Goal: Navigation & Orientation: Find specific page/section

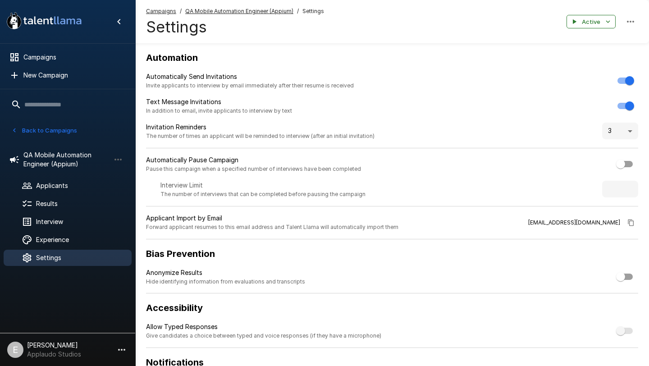
click at [43, 129] on button "Back to Campaigns" at bounding box center [44, 130] width 70 height 14
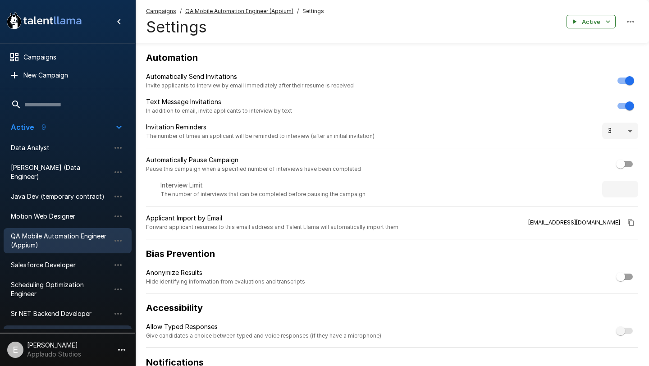
scroll to position [193, 0]
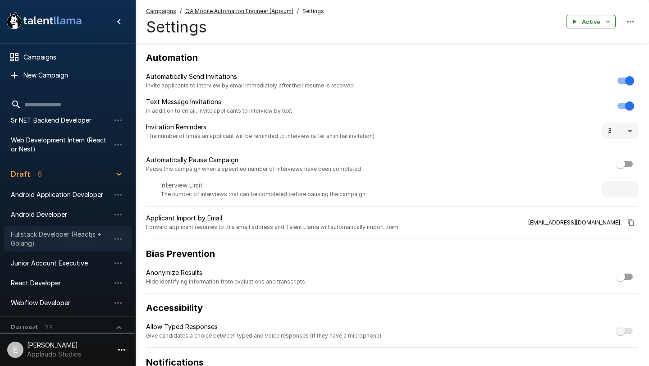
click at [37, 230] on span "Fullstack Developer (Reactjs + Golang)" at bounding box center [60, 239] width 99 height 18
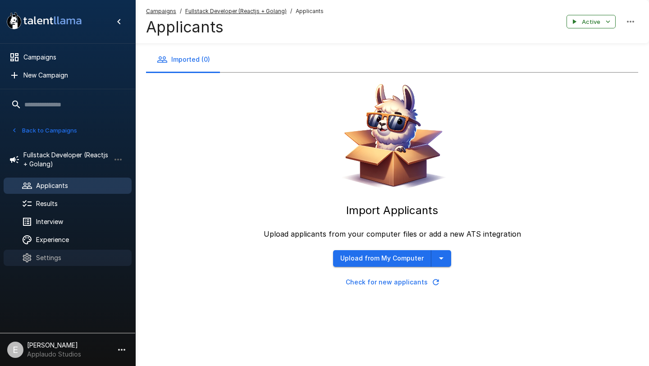
click at [55, 256] on span "Settings" at bounding box center [80, 257] width 88 height 9
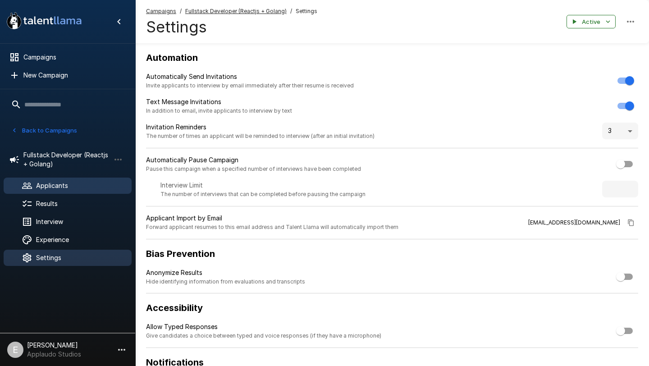
click at [44, 188] on span "Applicants" at bounding box center [80, 185] width 88 height 9
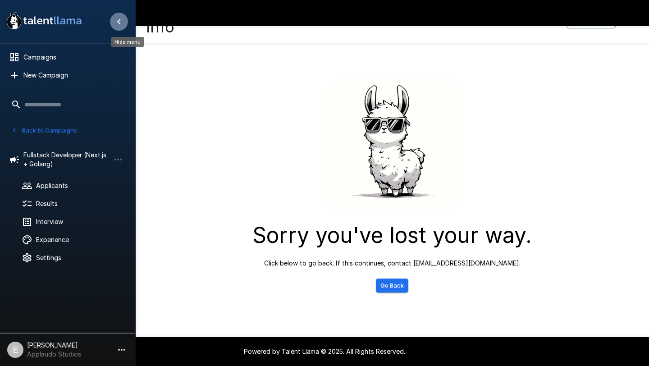
click at [119, 22] on icon "Hide menu" at bounding box center [119, 21] width 11 height 11
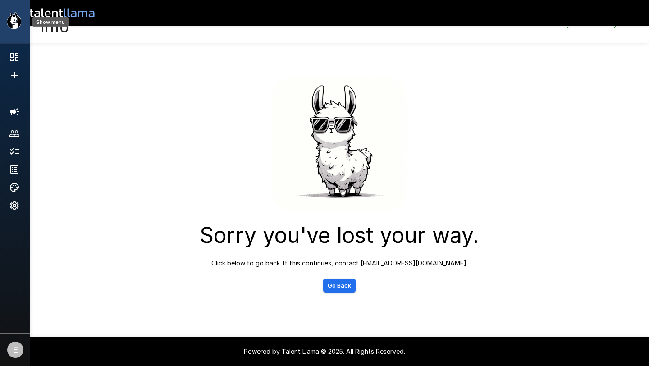
click at [20, 24] on icon "Show menu" at bounding box center [17, 22] width 9 height 12
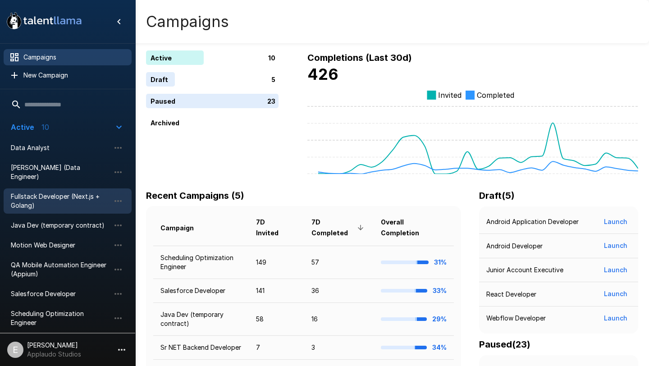
click at [67, 201] on div "Fullstack Developer (Next.js + Golang)" at bounding box center [68, 200] width 128 height 25
